Goal: Find specific fact: Find specific fact

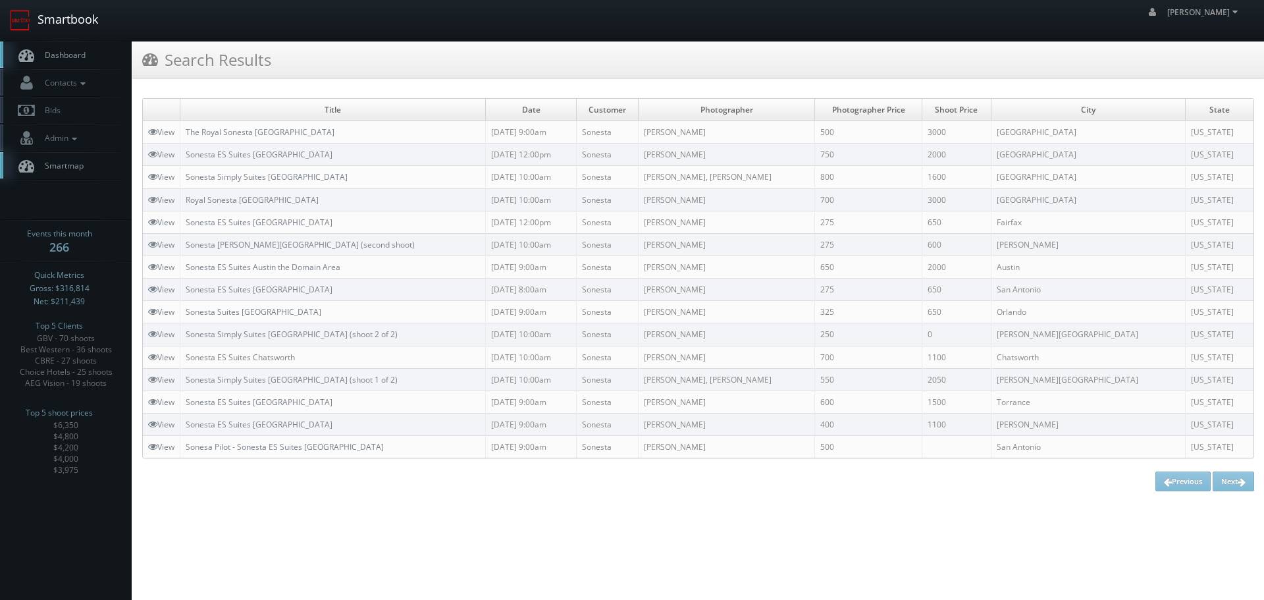
click at [73, 26] on link "Smartbook" at bounding box center [54, 20] width 108 height 41
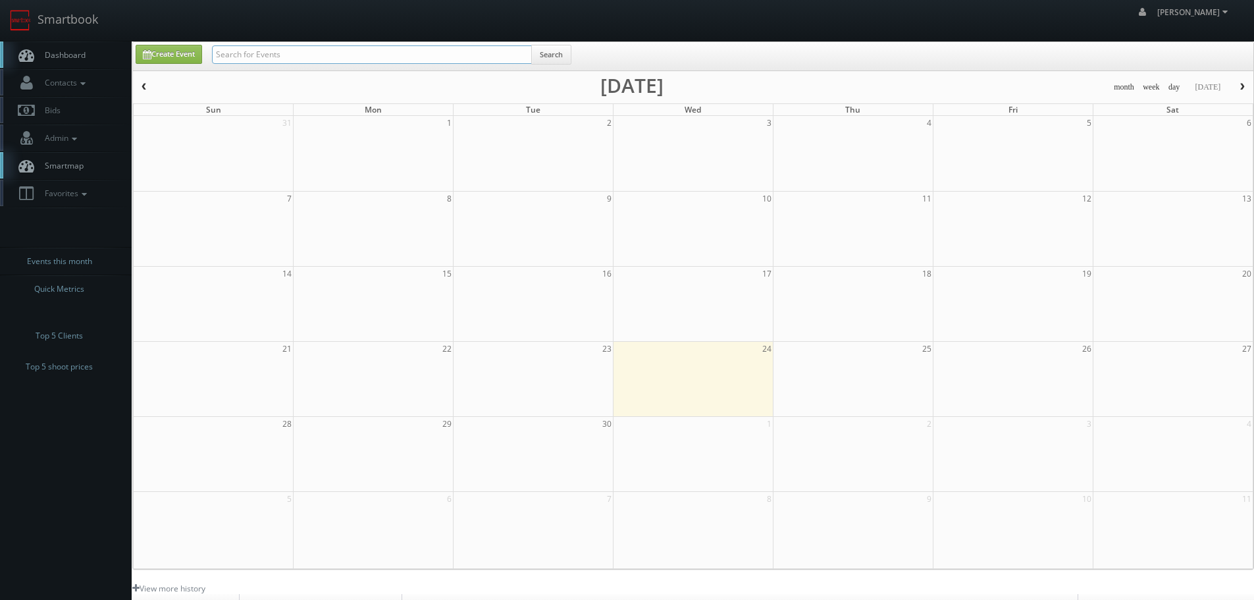
click at [359, 61] on input "text" at bounding box center [372, 54] width 320 height 18
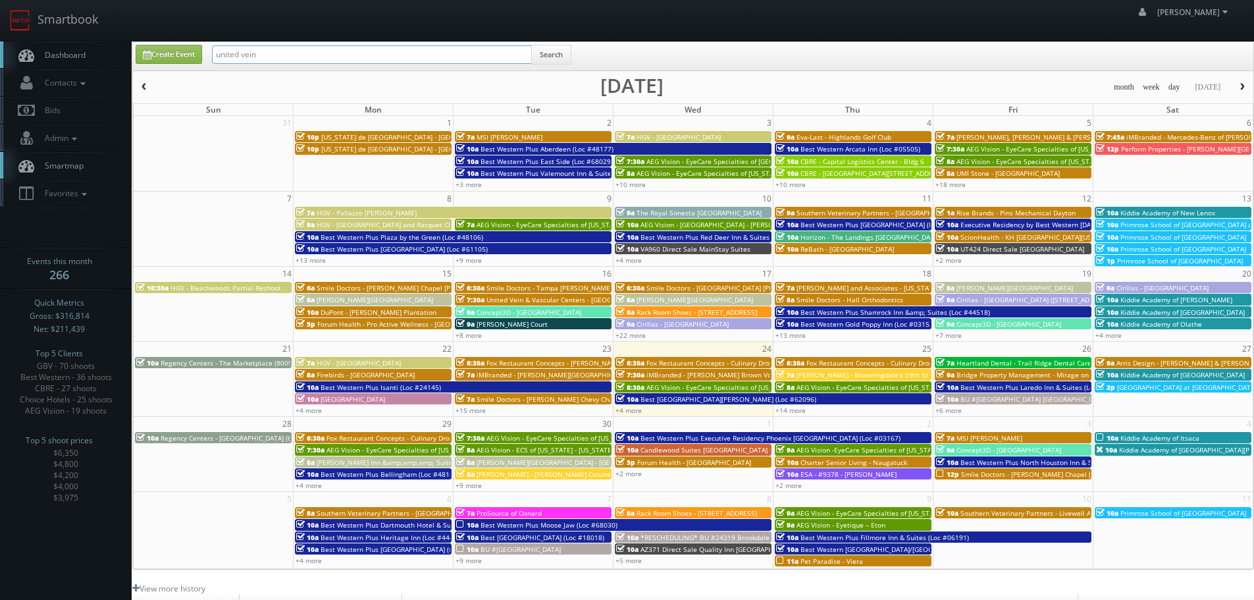
type input "united vein"
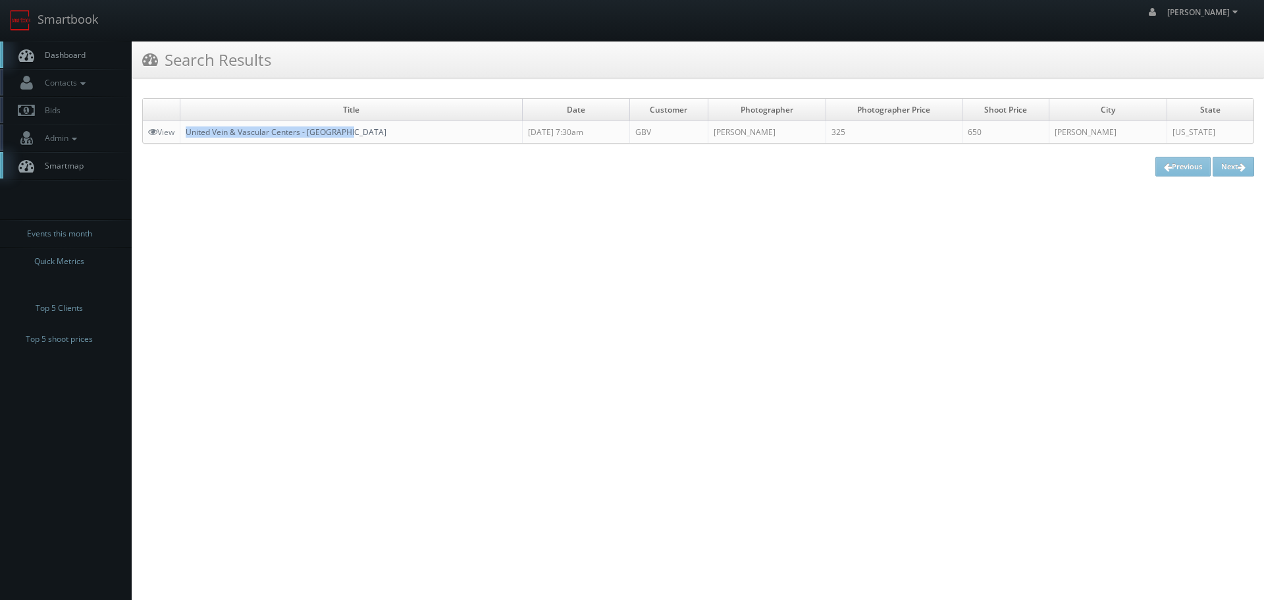
copy link "United Vein & Vascular Centers - [GEOGRAPHIC_DATA]"
drag, startPoint x: 398, startPoint y: 124, endPoint x: 189, endPoint y: 136, distance: 209.6
click at [189, 136] on td "United Vein & Vascular Centers - [GEOGRAPHIC_DATA]" at bounding box center [351, 132] width 342 height 22
click at [163, 130] on link "View" at bounding box center [161, 131] width 26 height 11
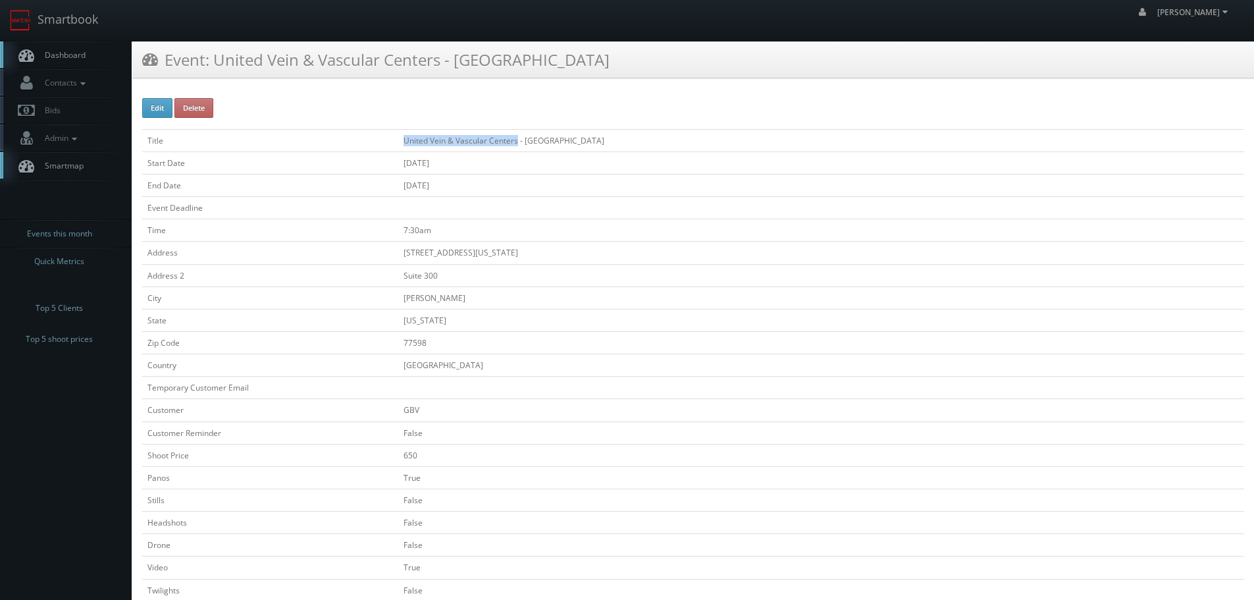
drag, startPoint x: 517, startPoint y: 142, endPoint x: 379, endPoint y: 138, distance: 137.6
click at [379, 138] on tr "Title United Vein & Vascular Centers - Clear Lake" at bounding box center [693, 140] width 1102 height 22
copy tr "United Vein & Vascular Centers"
click at [94, 18] on link "Smartbook" at bounding box center [54, 20] width 108 height 41
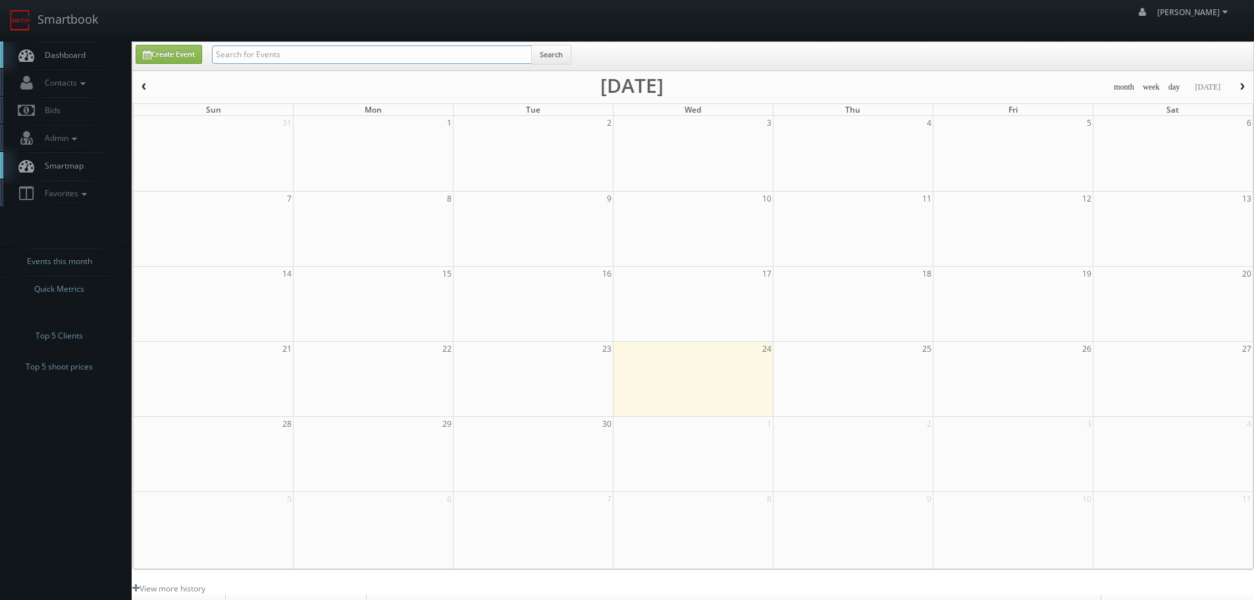
click at [261, 49] on input "text" at bounding box center [372, 54] width 320 height 18
type input "imbranded"
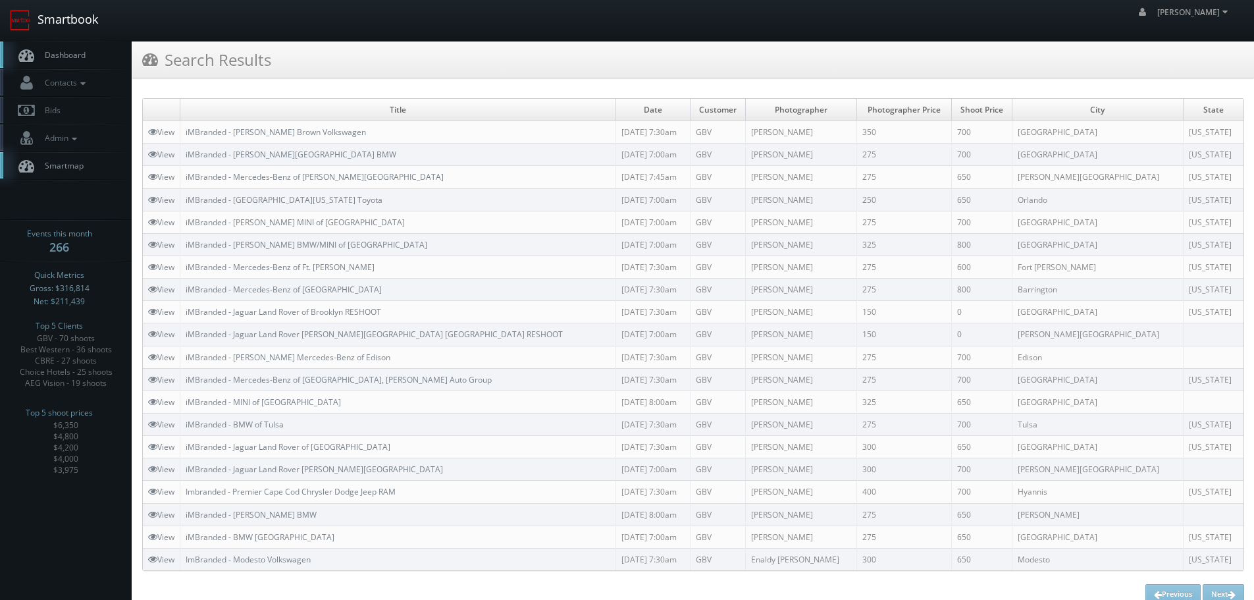
click at [76, 24] on link "Smartbook" at bounding box center [54, 20] width 108 height 41
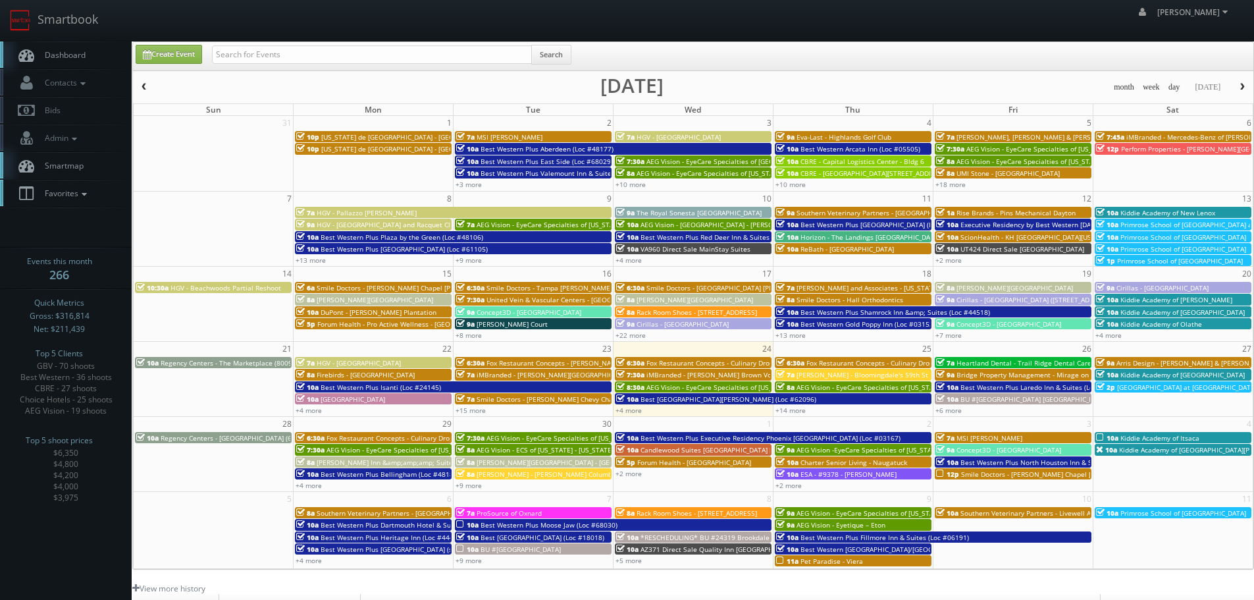
click at [70, 192] on span "Favorites" at bounding box center [64, 193] width 52 height 11
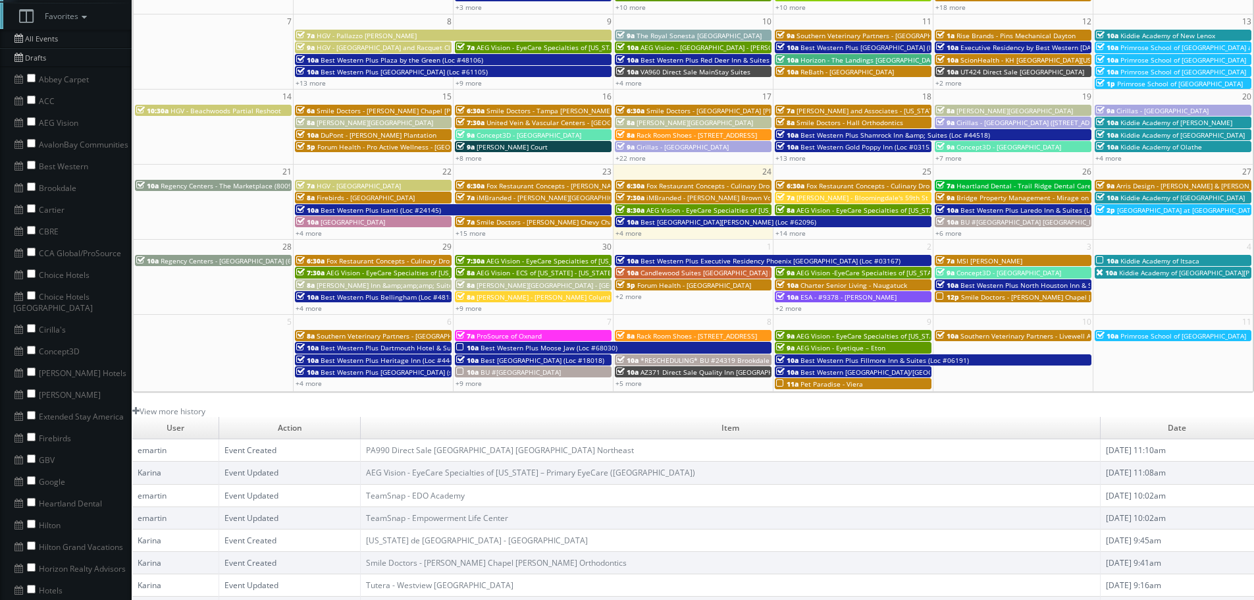
scroll to position [197, 0]
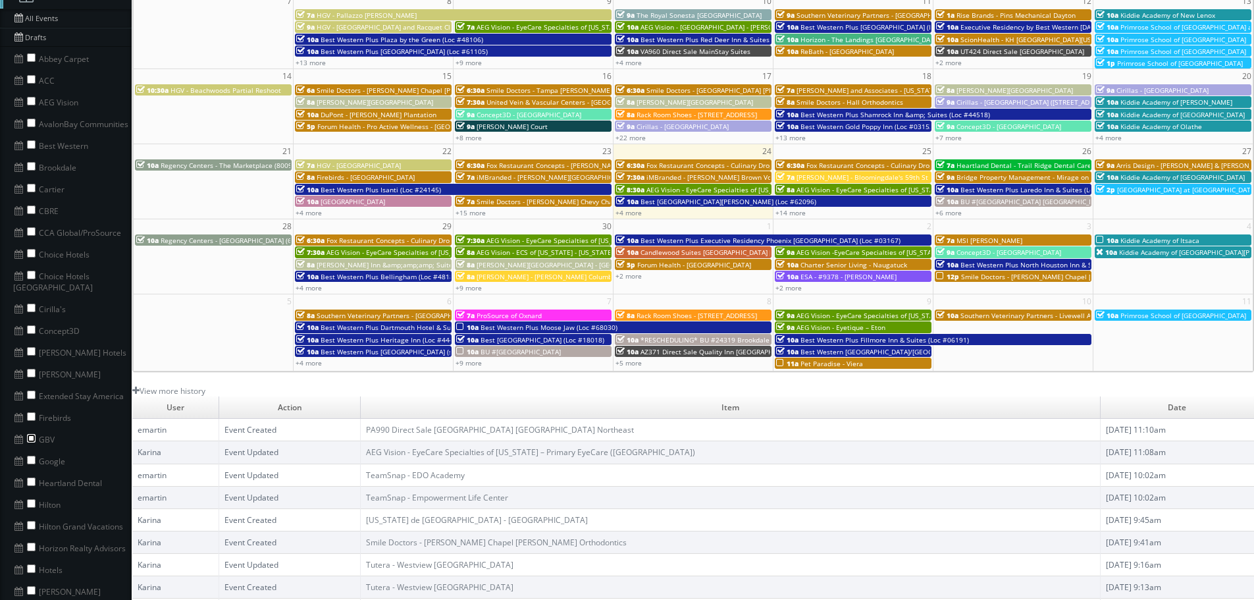
click at [32, 434] on input "checkbox" at bounding box center [31, 438] width 9 height 9
checkbox input "true"
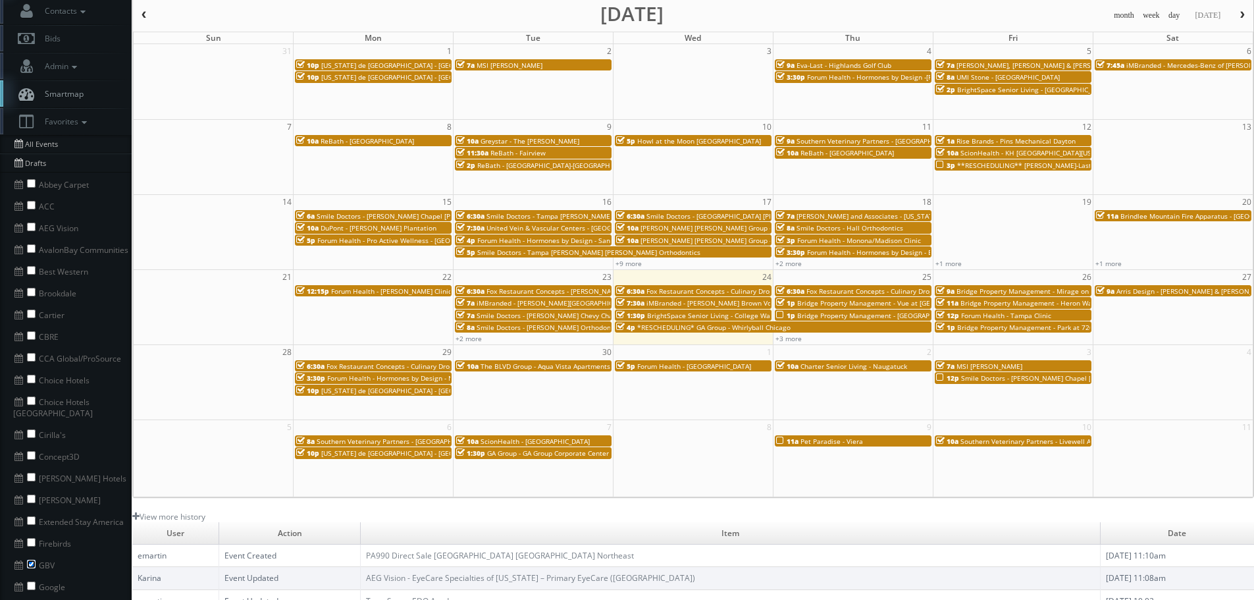
scroll to position [0, 0]
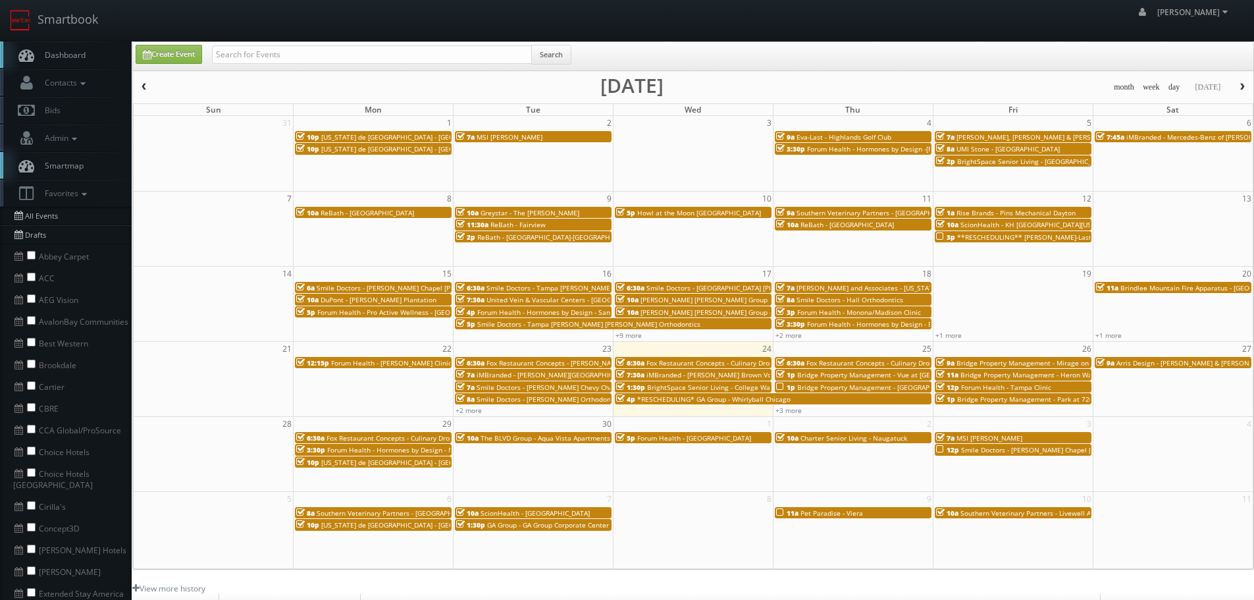
click at [575, 298] on span "United Vein & Vascular Centers - [GEOGRAPHIC_DATA]" at bounding box center [570, 299] width 169 height 9
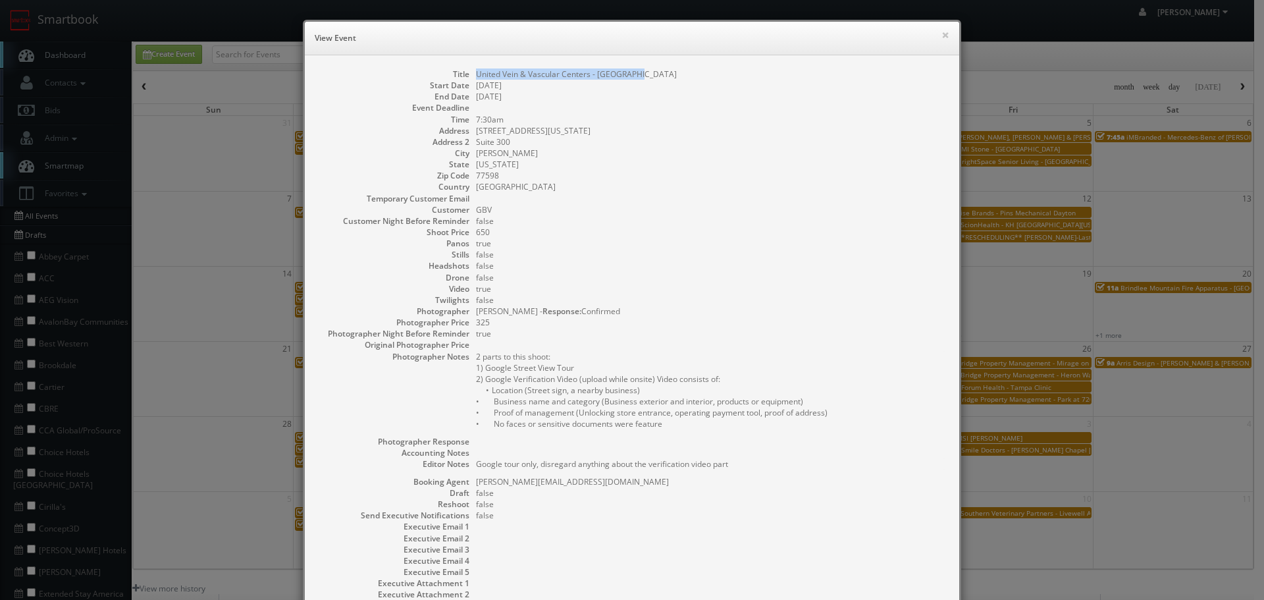
copy dd "United Vein & Vascular Centers - [GEOGRAPHIC_DATA]"
drag, startPoint x: 642, startPoint y: 72, endPoint x: 471, endPoint y: 74, distance: 171.2
click at [476, 74] on dd "United Vein & Vascular Centers - [GEOGRAPHIC_DATA]" at bounding box center [711, 73] width 470 height 11
copy dd "United Vein & Vascular Centers - [GEOGRAPHIC_DATA]"
copy dd "[STREET_ADDRESS][US_STATE]"
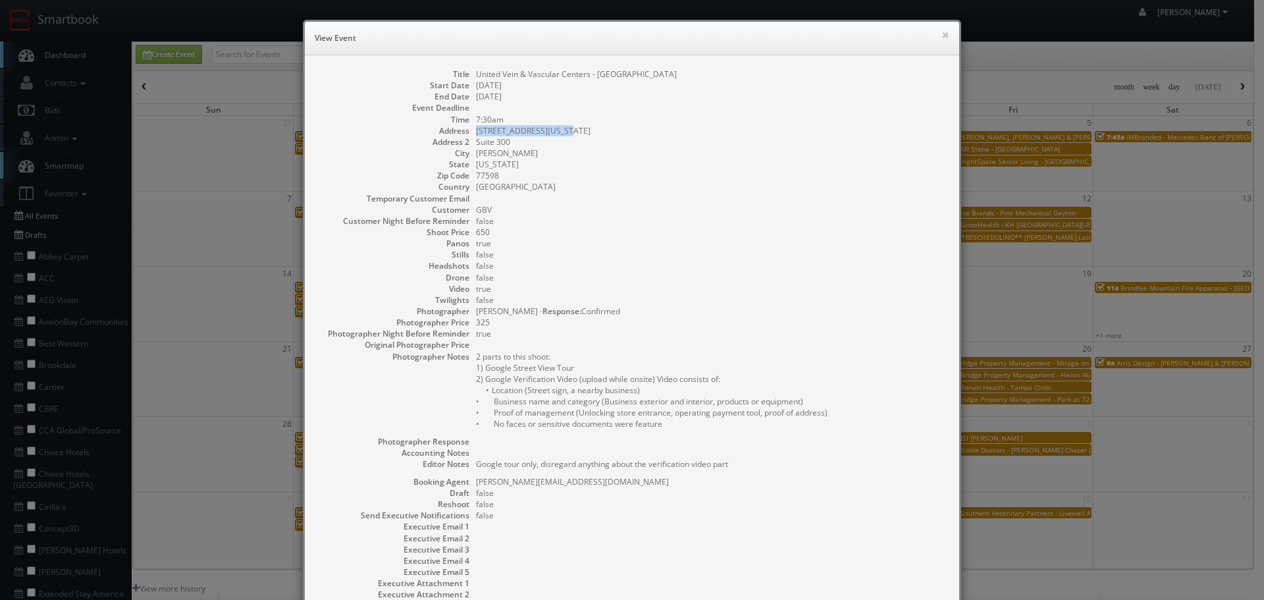
drag, startPoint x: 579, startPoint y: 129, endPoint x: 468, endPoint y: 133, distance: 110.7
click at [468, 133] on dl "Title United Vein & Vascular Centers - Clear Lake Start Date 09/16/2025 End Dat…" at bounding box center [632, 345] width 628 height 554
drag, startPoint x: 531, startPoint y: 145, endPoint x: 465, endPoint y: 138, distance: 66.2
click at [465, 138] on dl "Title United Vein & Vascular Centers - Clear Lake Start Date 09/16/2025 End Dat…" at bounding box center [632, 345] width 628 height 554
copy dd "Suite 300"
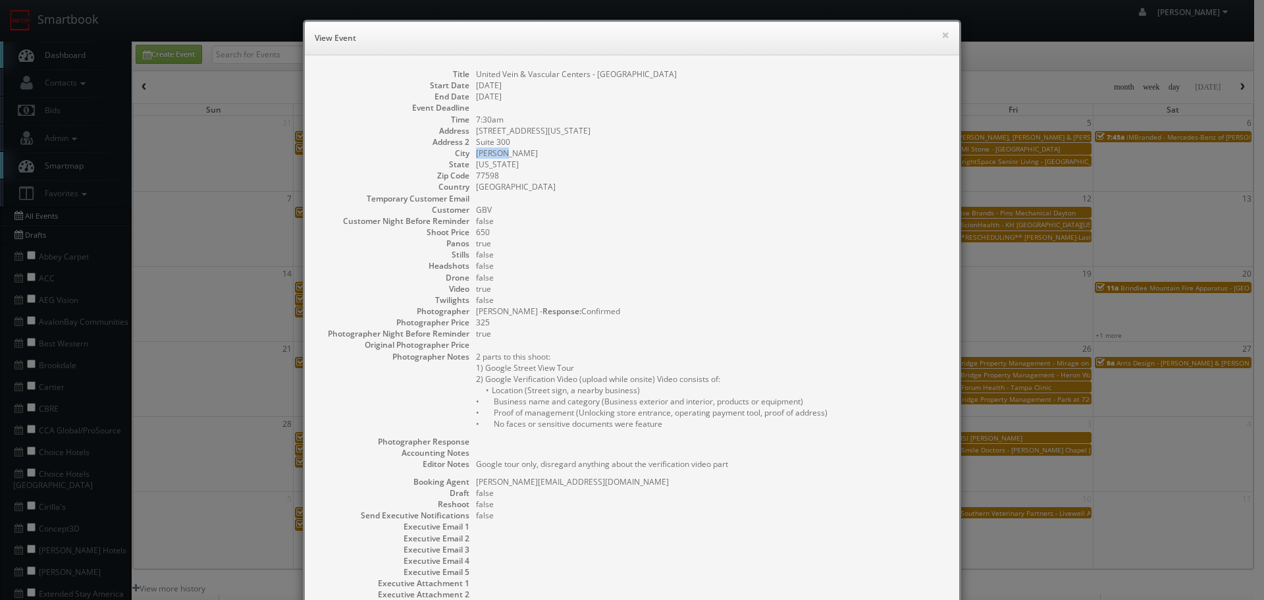
drag, startPoint x: 506, startPoint y: 158, endPoint x: 475, endPoint y: 156, distance: 31.7
click at [476, 156] on dd "Webster" at bounding box center [711, 152] width 470 height 11
copy dd "Webster"
click at [944, 35] on button "×" at bounding box center [945, 34] width 8 height 9
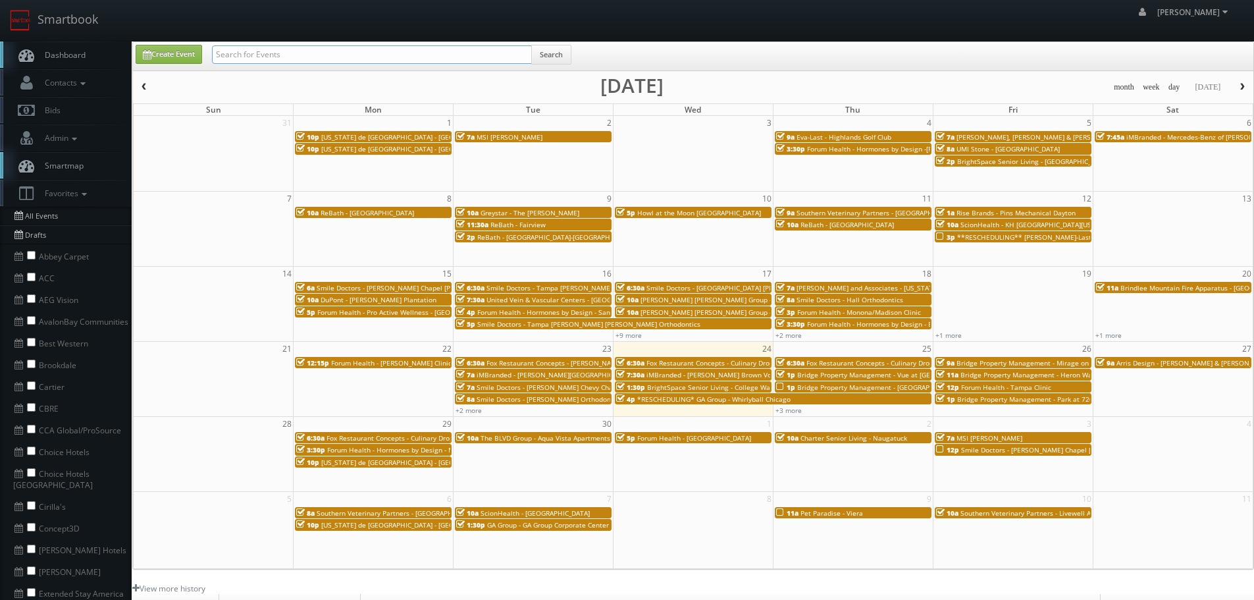
drag, startPoint x: 313, startPoint y: 47, endPoint x: 307, endPoint y: 48, distance: 6.6
click at [309, 48] on input "text" at bounding box center [372, 54] width 320 height 18
type input "charter"
